Goal: Task Accomplishment & Management: Complete application form

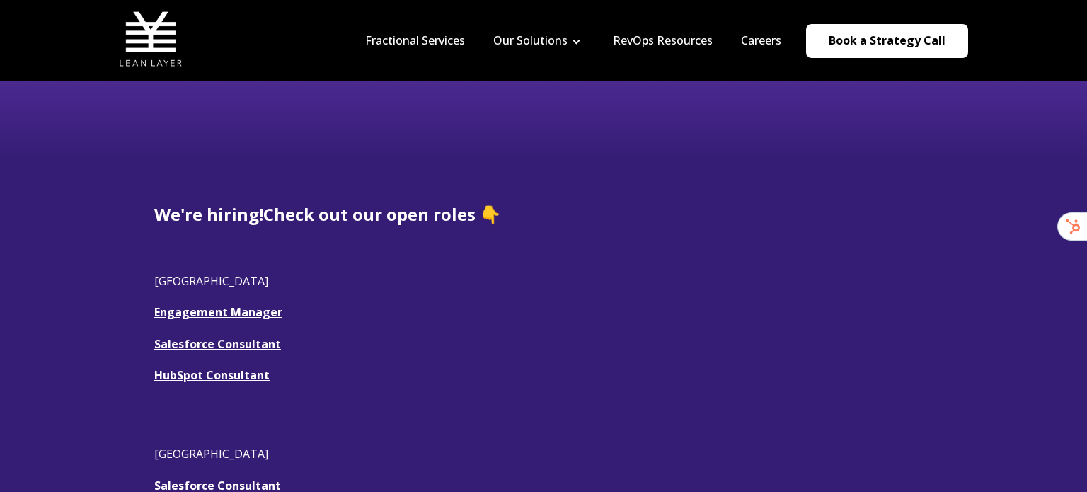
scroll to position [236, 0]
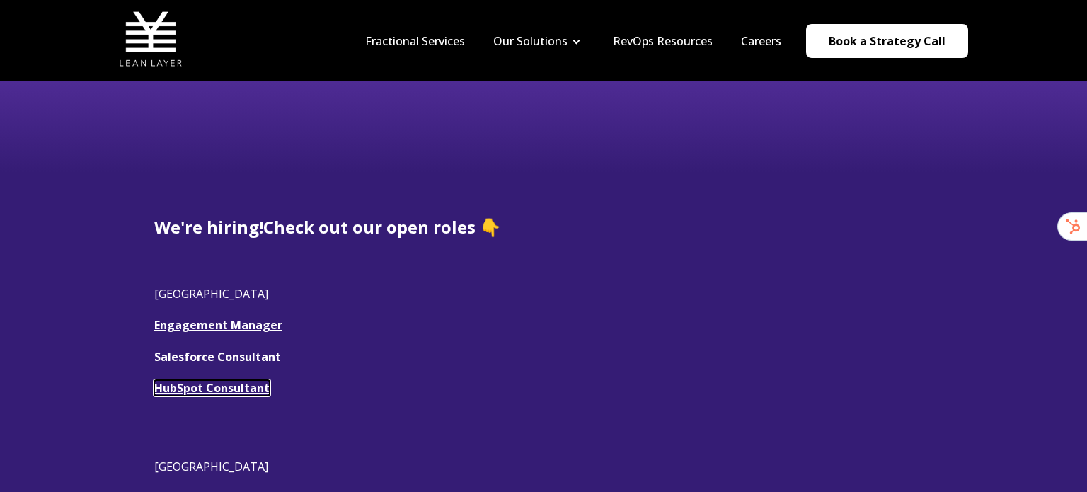
click at [188, 389] on link "HubSpot Consultant" at bounding box center [211, 388] width 115 height 16
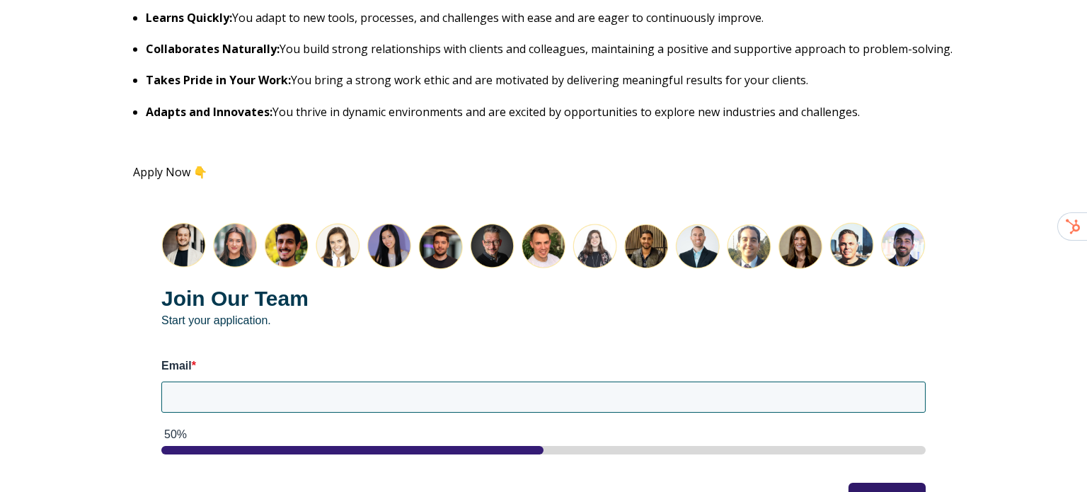
scroll to position [1647, 0]
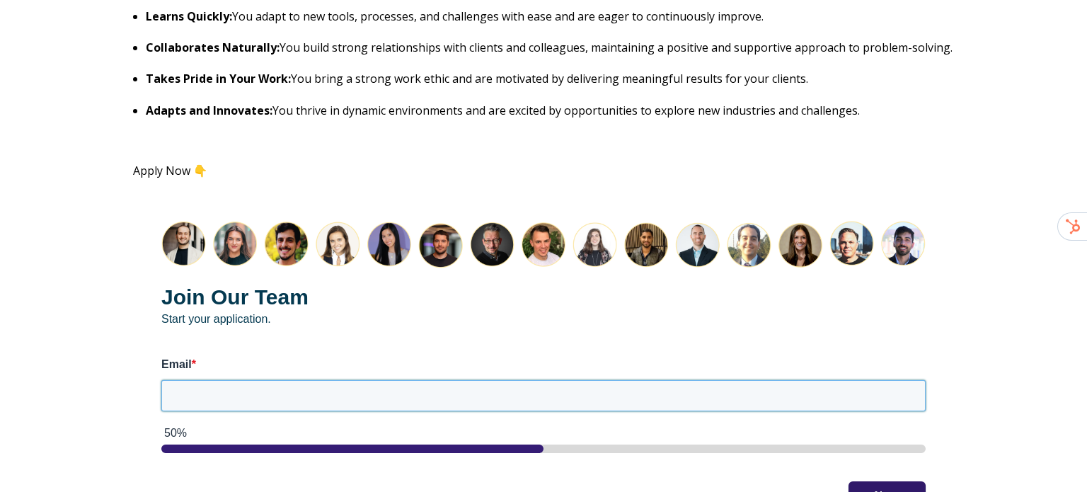
click at [199, 399] on input "Email *" at bounding box center [543, 395] width 764 height 31
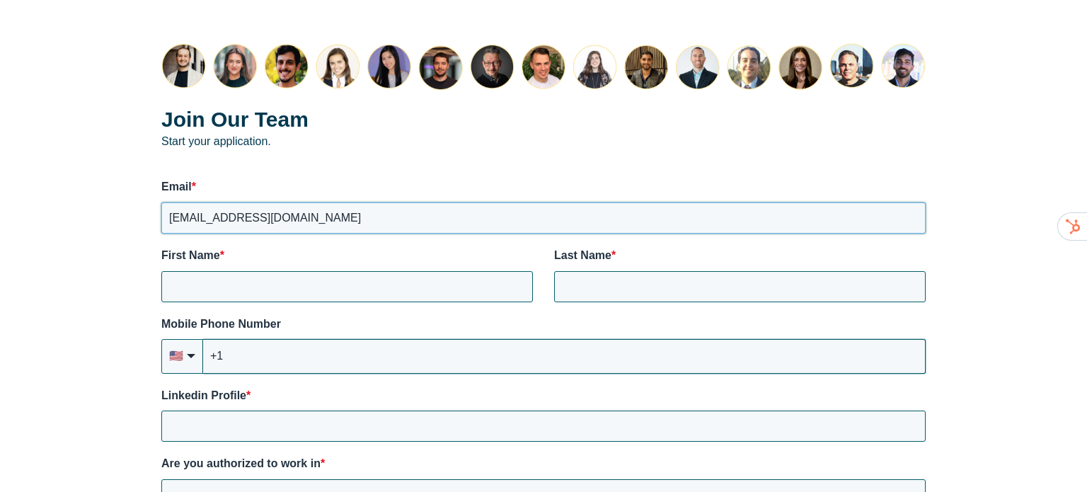
scroll to position [1826, 0]
type input "nmunion22@gmail.com"
click at [306, 302] on div "Join Our Team Start your application. Email * nmunion22@gmail.com First Name * …" at bounding box center [543, 384] width 821 height 740
click at [292, 297] on input "First Name *" at bounding box center [347, 285] width 372 height 31
type input "Nicole"
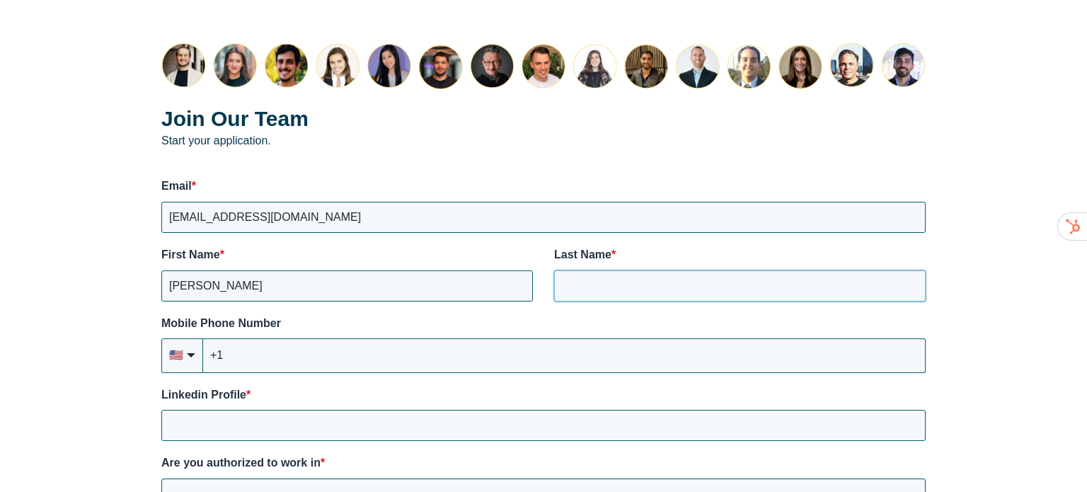
click at [622, 281] on input "Last Name *" at bounding box center [740, 285] width 372 height 31
type input "Munion"
click at [454, 370] on input "+1" at bounding box center [564, 355] width 723 height 34
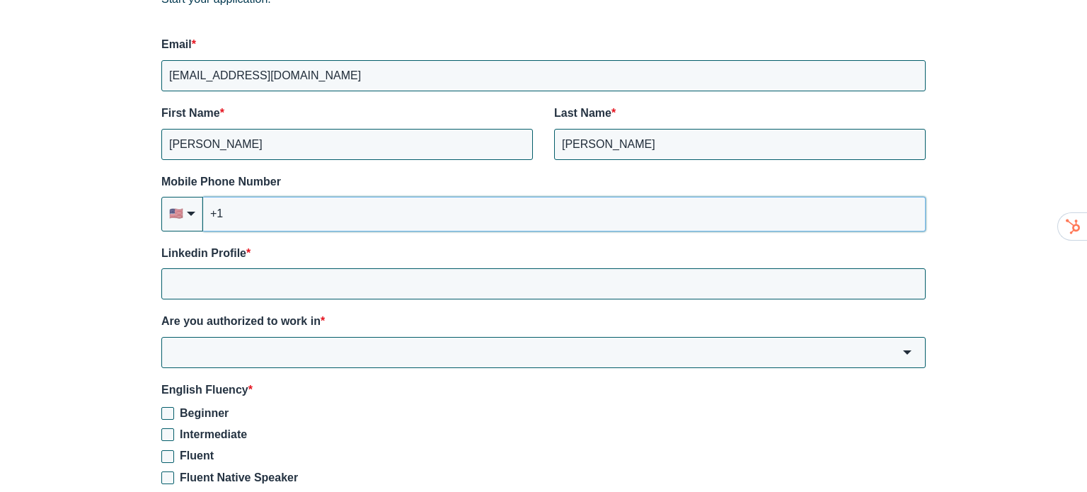
scroll to position [1983, 0]
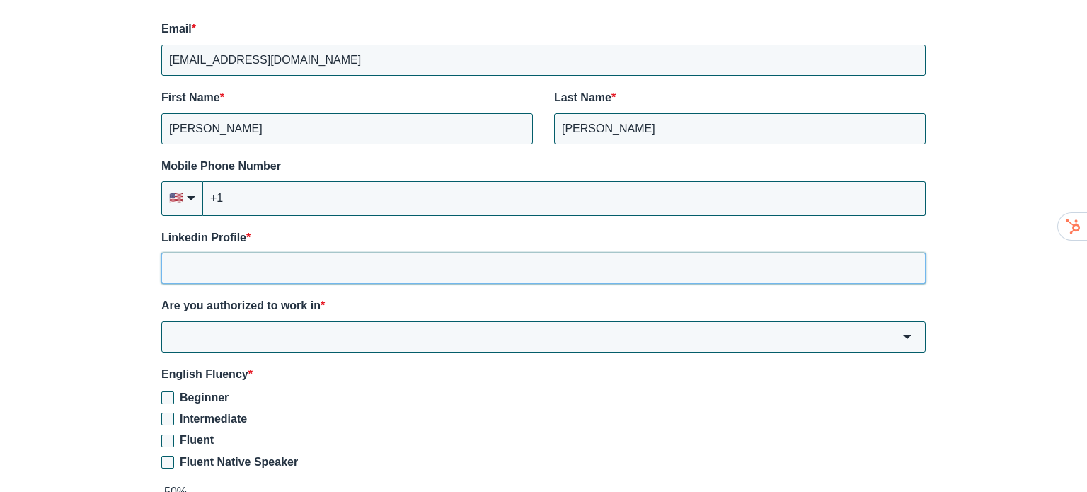
click at [248, 258] on input "Linkedin Profile *" at bounding box center [543, 268] width 764 height 31
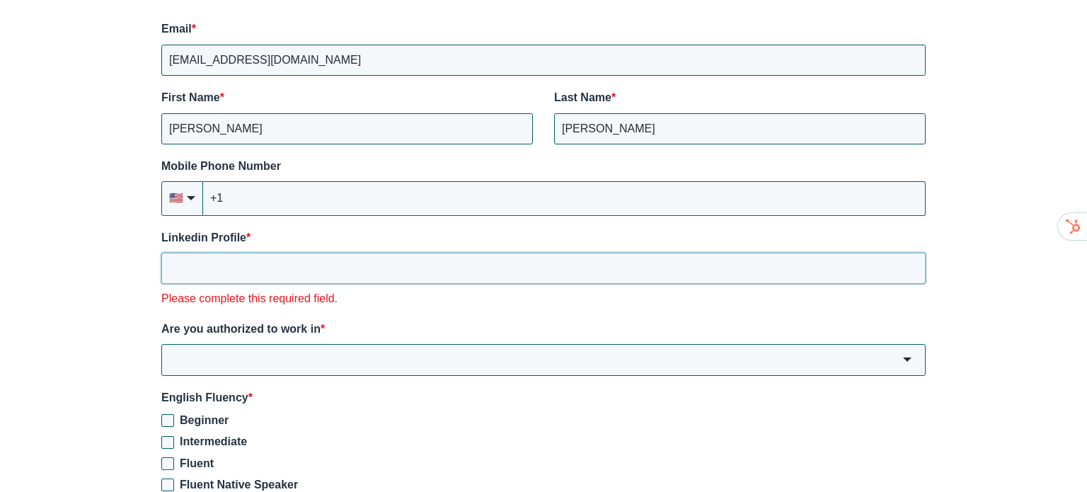
paste input "https://www.linkedin.com/in/nicole-munion/"
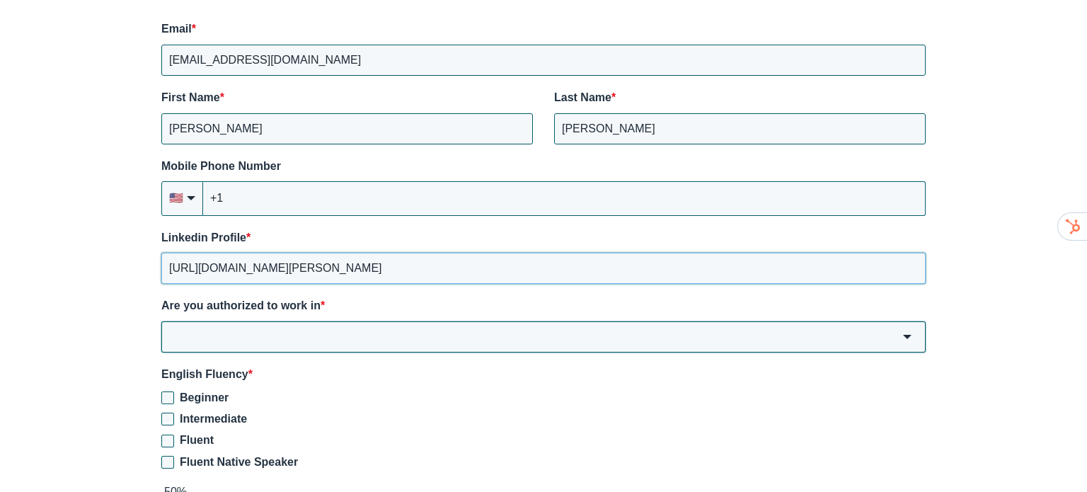
type input "https://www.linkedin.com/in/nicole-munion"
click at [256, 322] on input "Are you authorized to work in *" at bounding box center [543, 336] width 764 height 31
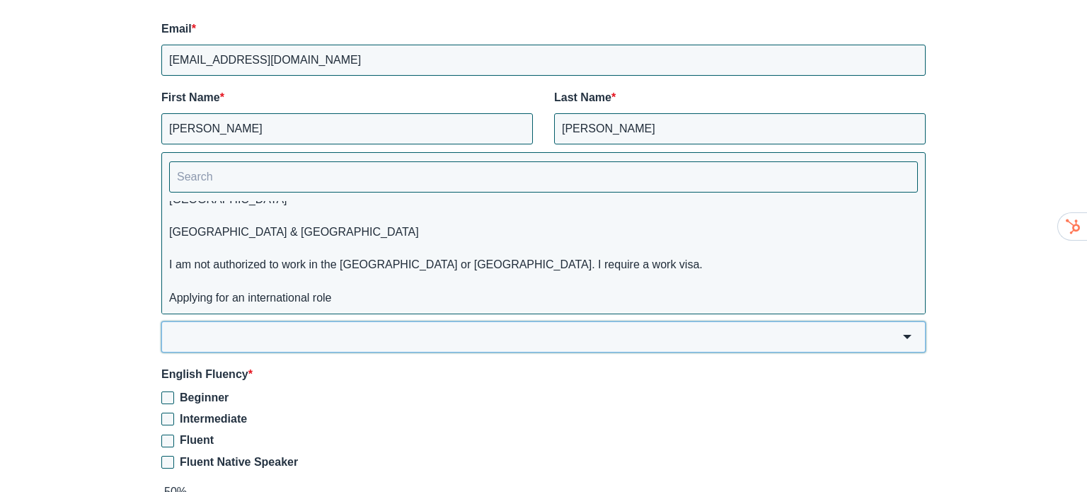
scroll to position [0, 0]
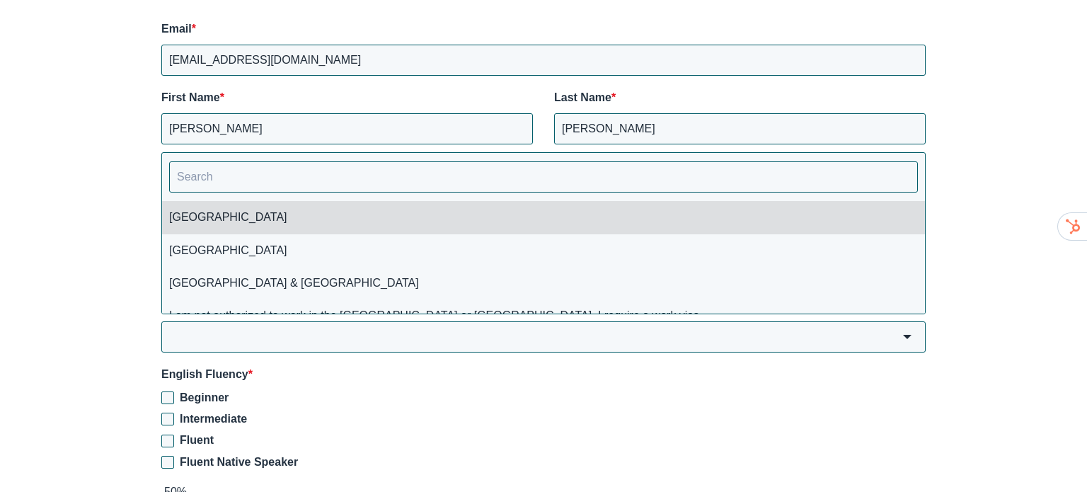
click at [193, 213] on li "[GEOGRAPHIC_DATA]" at bounding box center [543, 217] width 763 height 33
type input "[GEOGRAPHIC_DATA]"
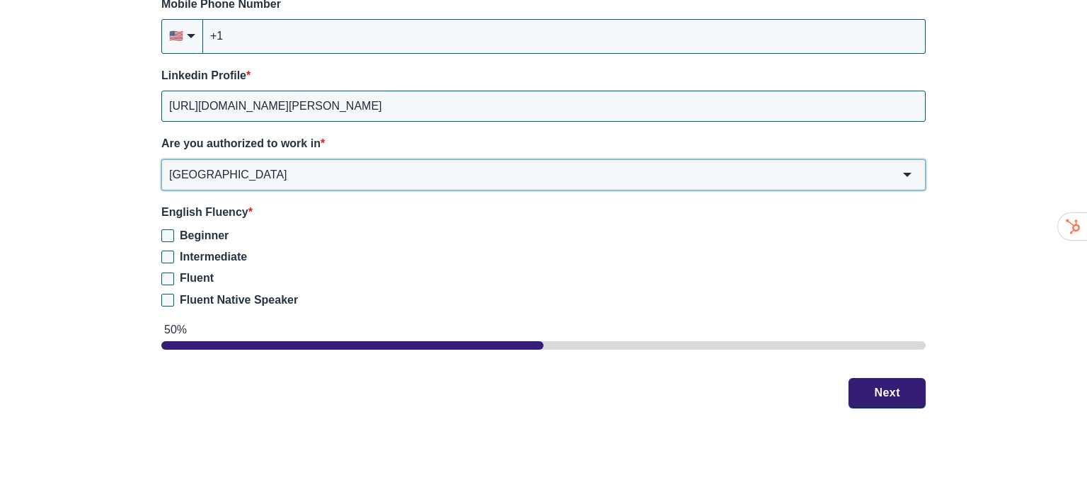
scroll to position [2146, 0]
click at [169, 298] on input "Fluent Native Speaker" at bounding box center [167, 299] width 13 height 13
checkbox input "true"
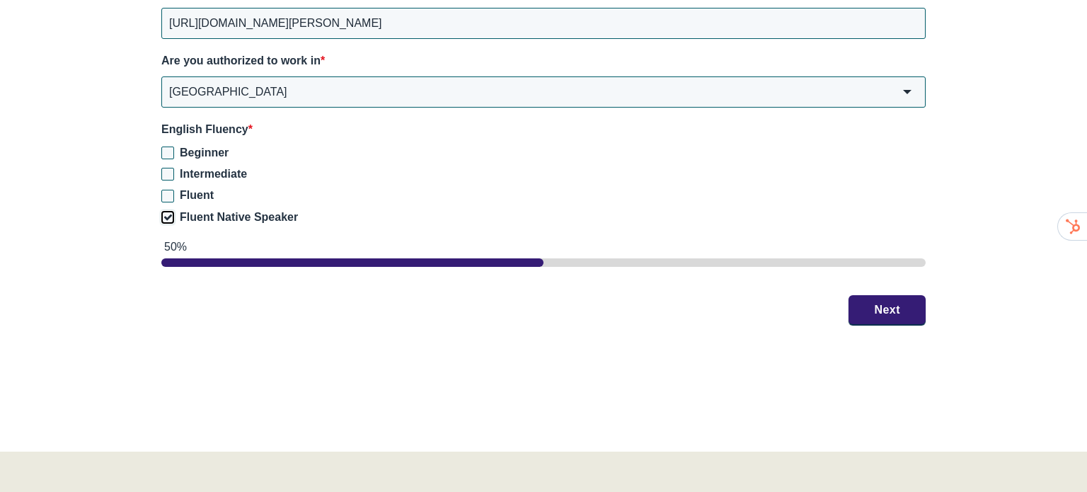
scroll to position [2251, 0]
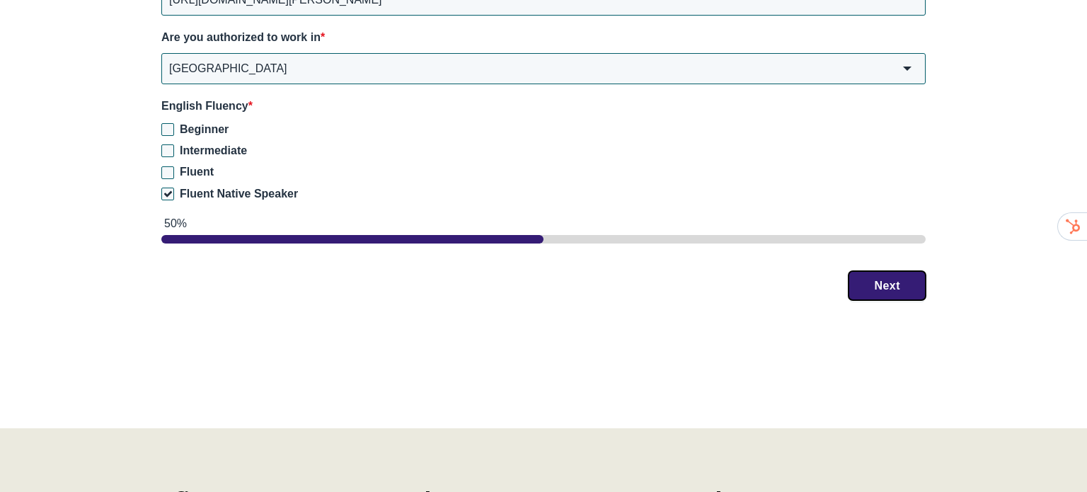
click at [877, 292] on button "Next" at bounding box center [887, 286] width 77 height 30
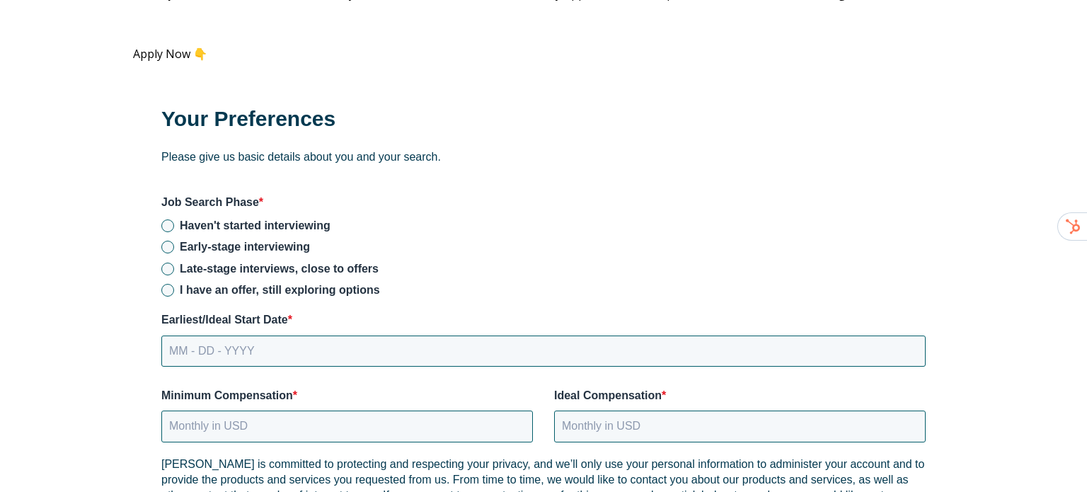
scroll to position [1765, 0]
click at [170, 269] on input "Late-stage interviews, close to offers" at bounding box center [167, 268] width 13 height 13
radio input "true"
click at [229, 355] on input "MM - DD - YYYY" at bounding box center [543, 350] width 764 height 31
click at [185, 347] on input "MM - DD - YYYY" at bounding box center [543, 350] width 764 height 31
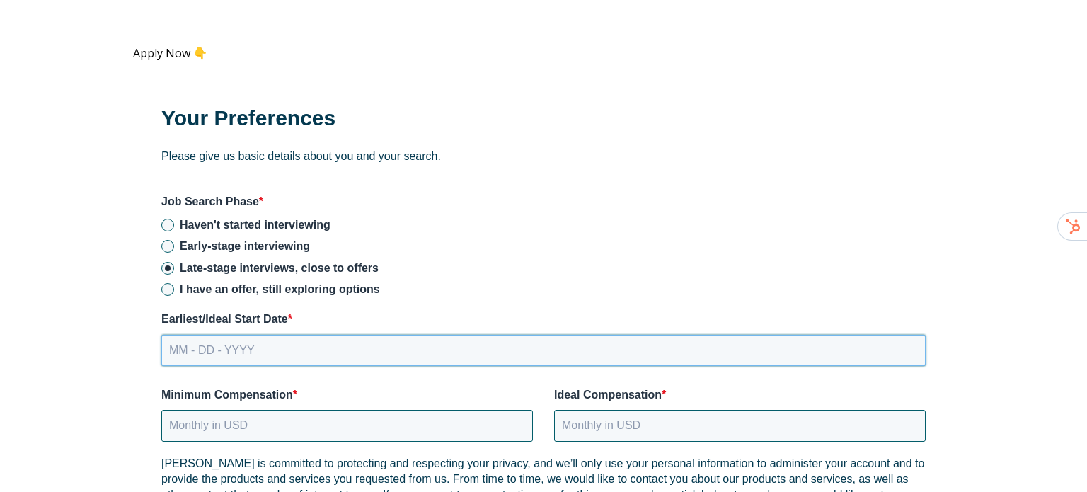
click at [185, 347] on input "MM - DD - YYYY" at bounding box center [543, 350] width 764 height 31
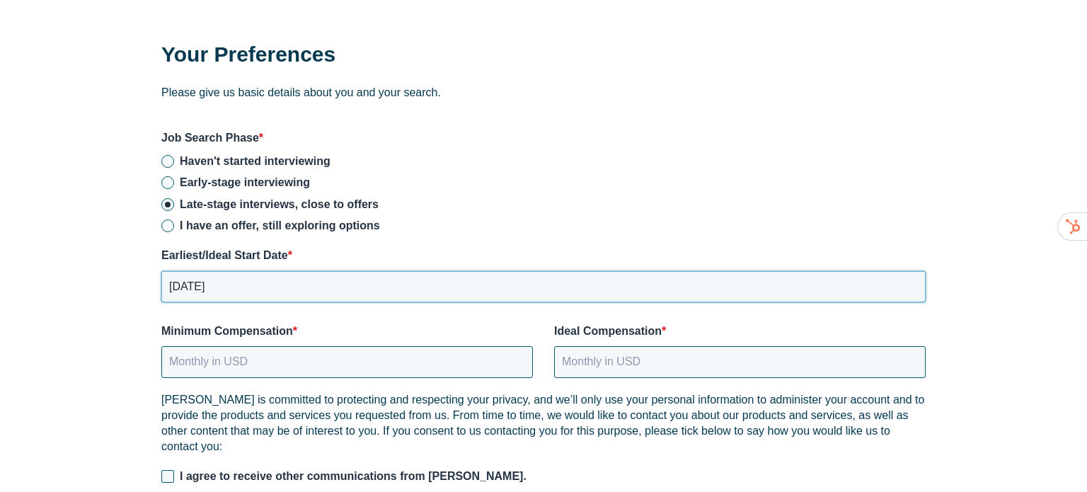
scroll to position [1831, 0]
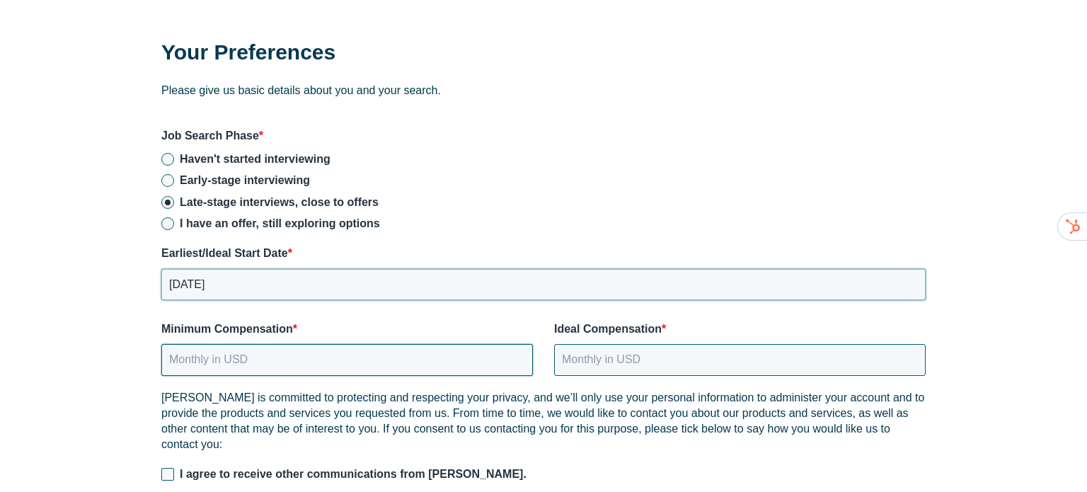
type input "10 - 01 - 2025"
click at [230, 363] on input "Minimum Compensation *" at bounding box center [347, 359] width 372 height 31
type input "70000"
click at [653, 353] on input "Ideal Compensation *" at bounding box center [740, 359] width 372 height 31
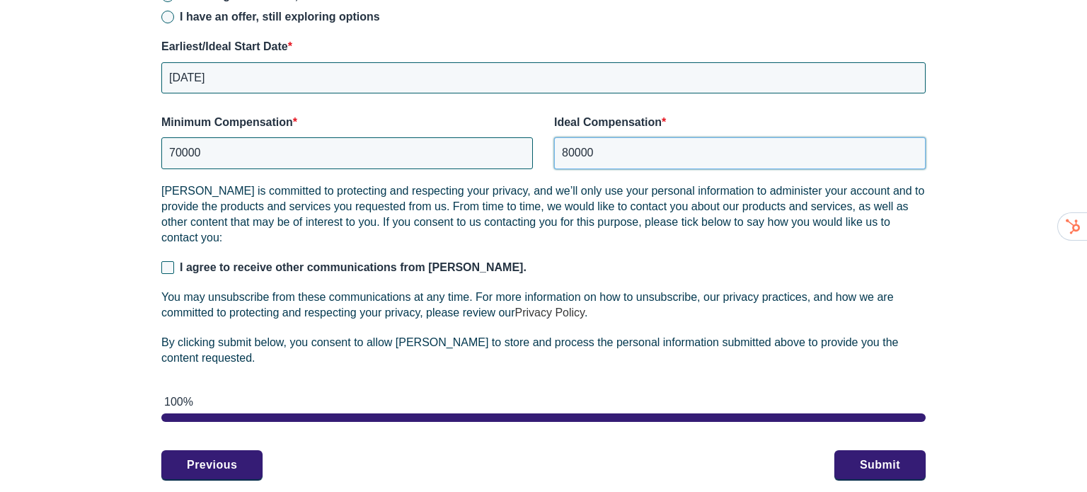
scroll to position [2044, 0]
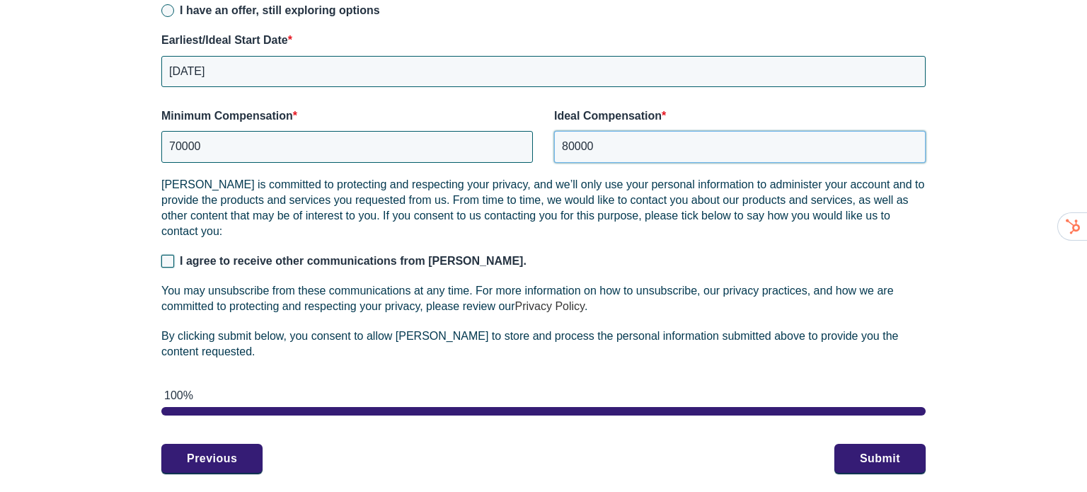
type input "80000"
click at [172, 260] on input "I agree to receive other communications from Lean Layer." at bounding box center [167, 261] width 13 height 13
checkbox input "true"
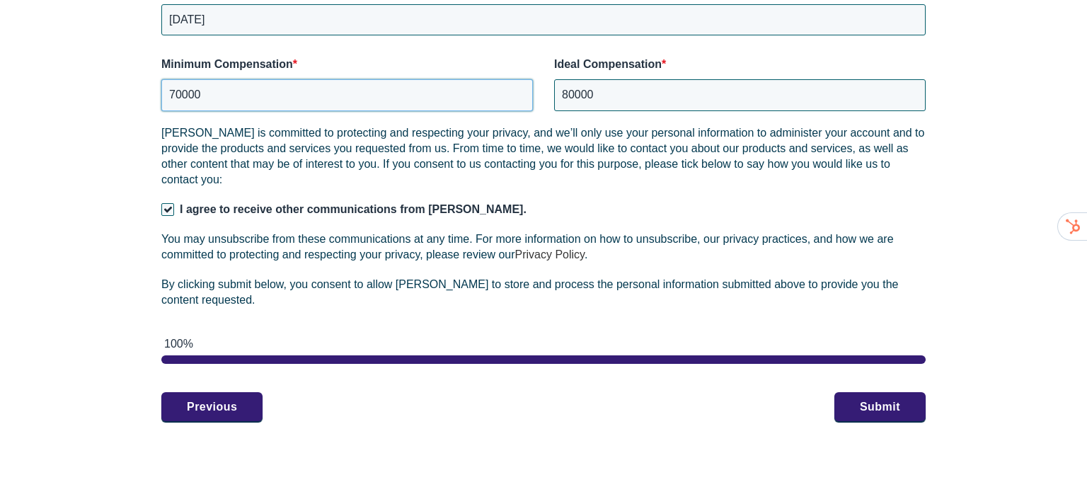
click at [210, 99] on input "70000" at bounding box center [347, 94] width 372 height 31
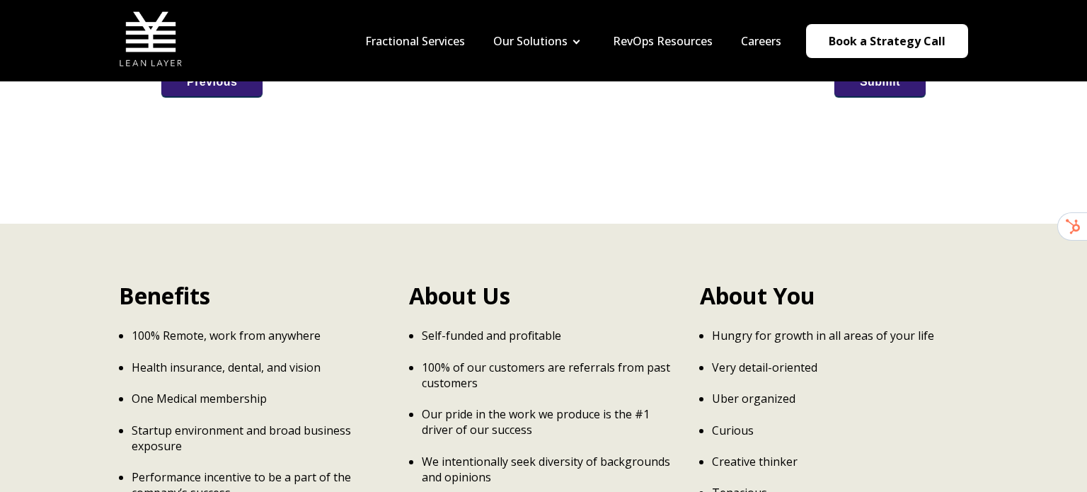
scroll to position [2415, 0]
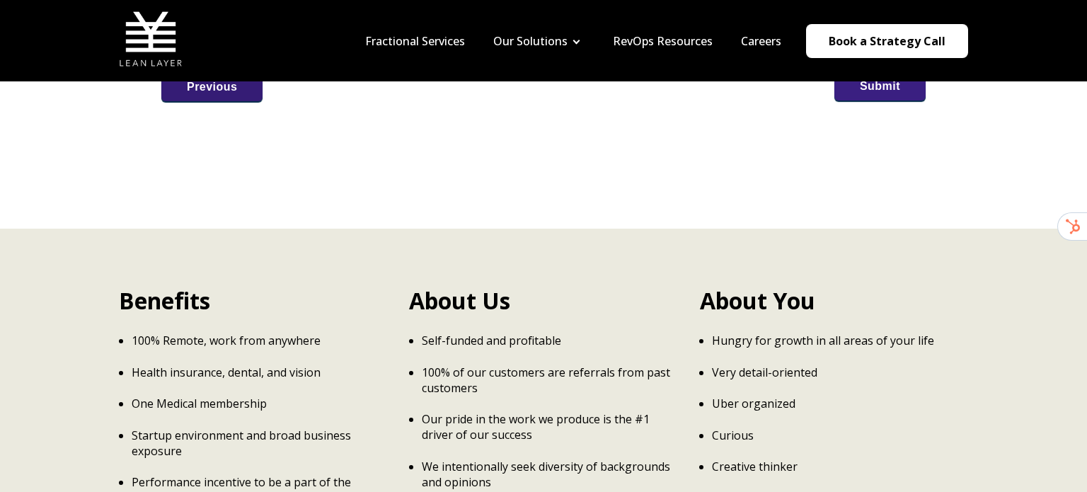
type input "68000"
click at [857, 96] on button "Submit" at bounding box center [880, 86] width 91 height 30
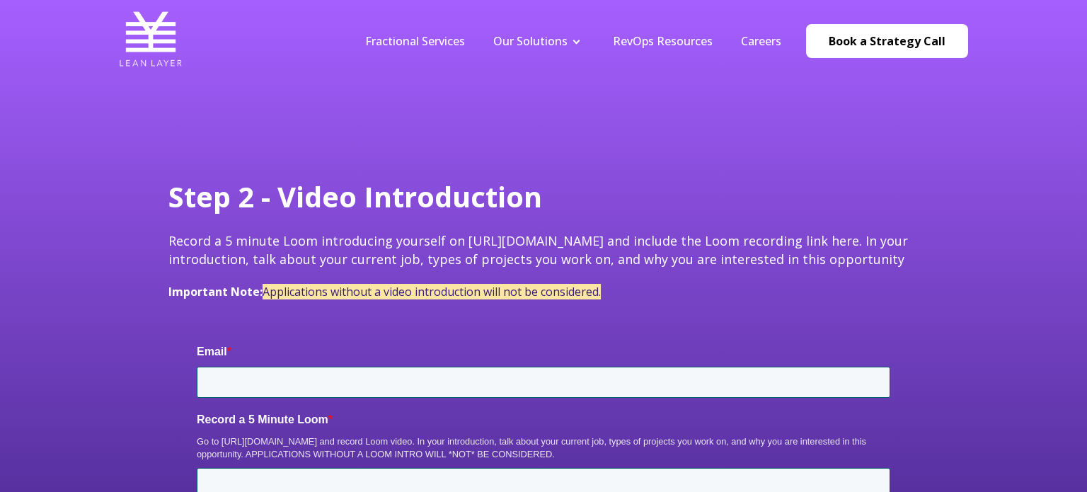
type input "[EMAIL_ADDRESS][DOMAIN_NAME]"
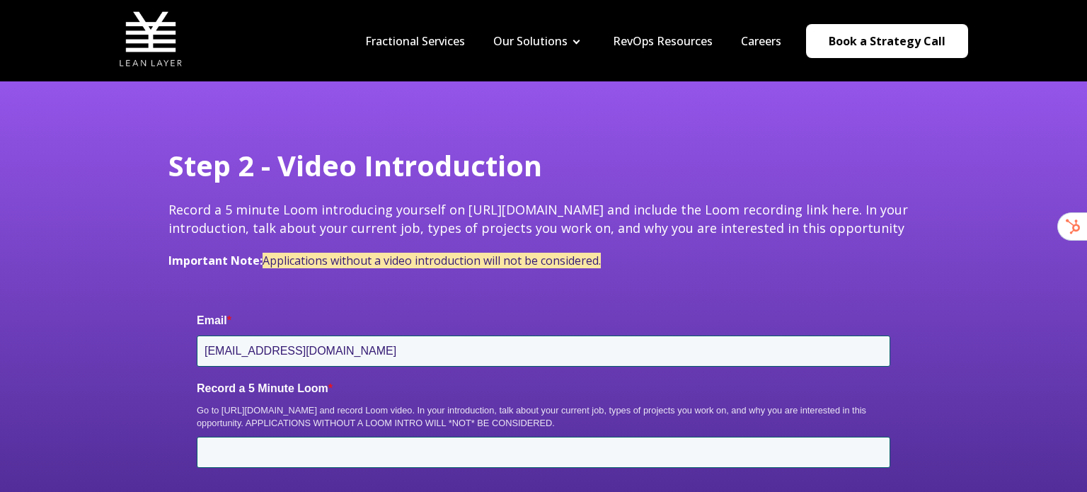
scroll to position [33, 0]
